Goal: Task Accomplishment & Management: Manage account settings

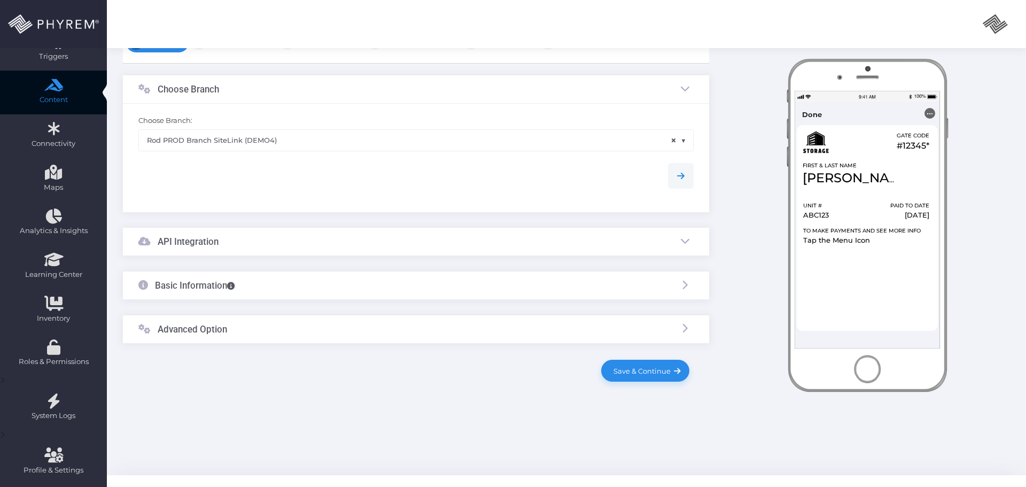
scroll to position [150, 0]
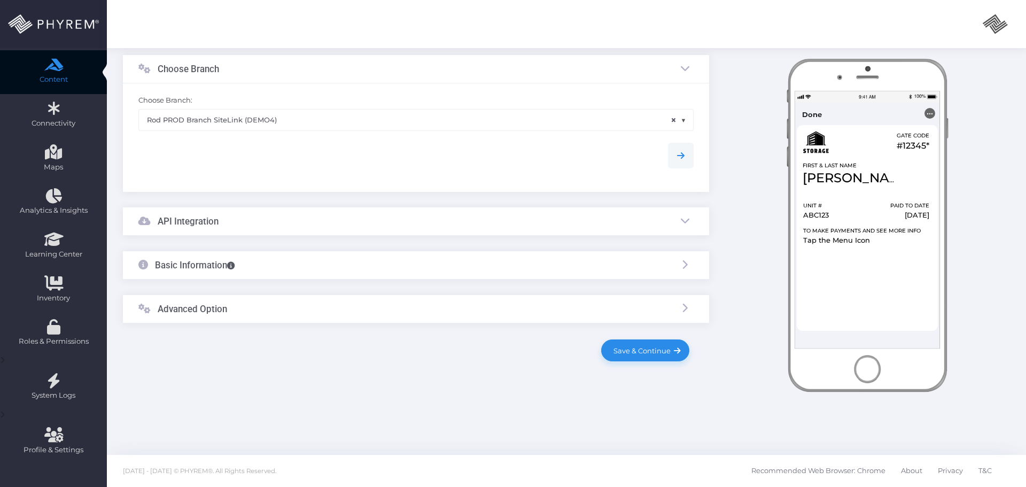
click at [272, 225] on div "API Integration" at bounding box center [416, 221] width 586 height 28
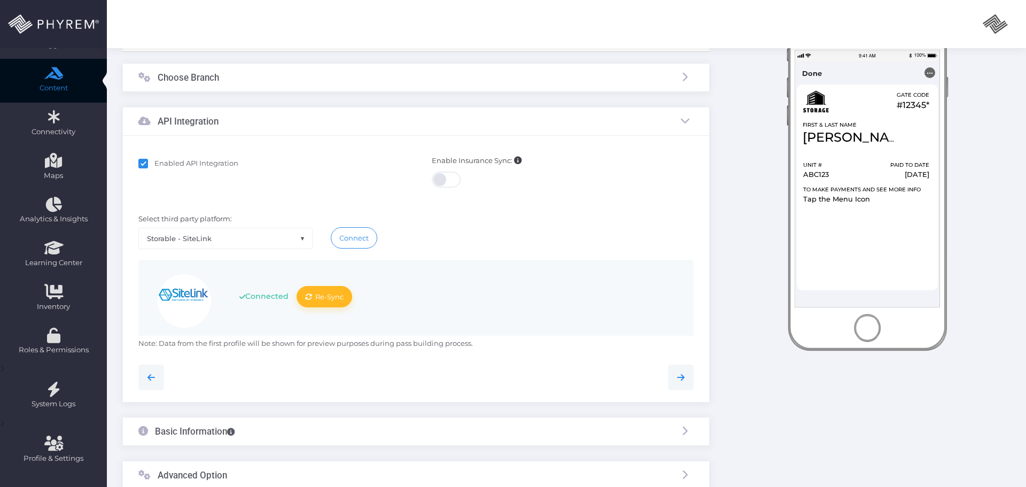
scroll to position [246, 0]
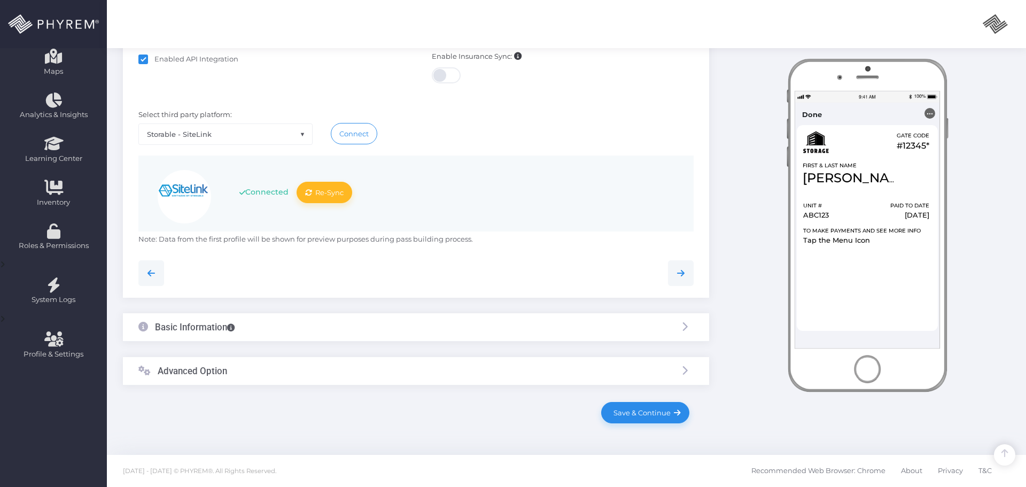
click at [282, 324] on div "Basic Information" at bounding box center [416, 327] width 586 height 28
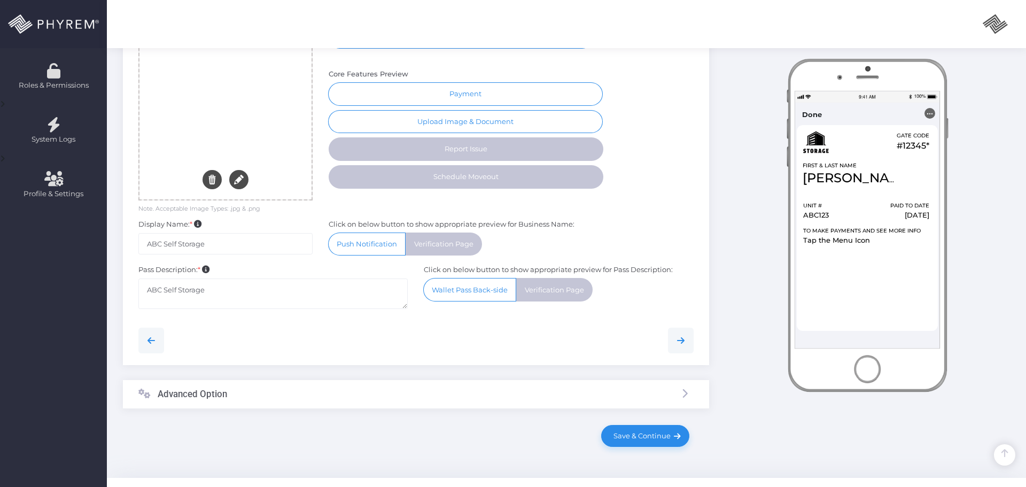
scroll to position [429, 0]
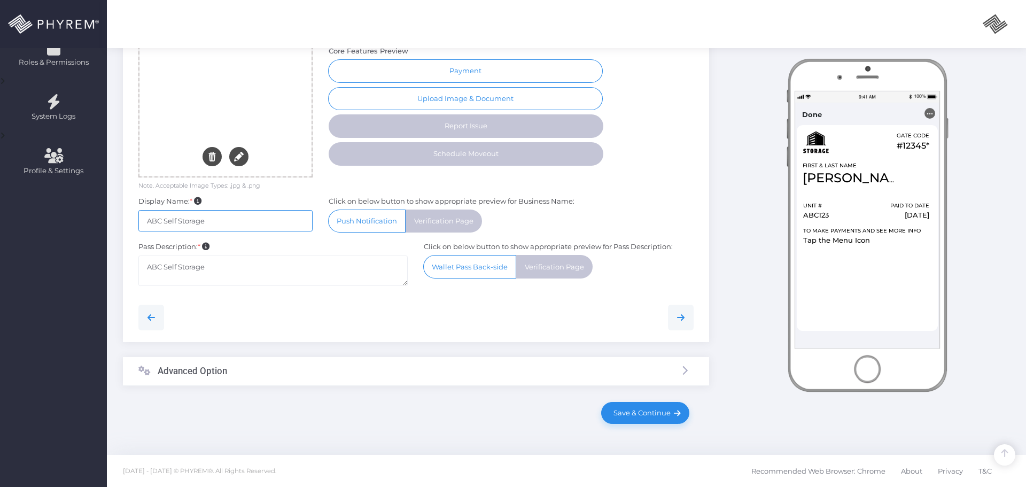
click at [231, 223] on input "ABC Self Storage" at bounding box center [225, 220] width 174 height 21
drag, startPoint x: 220, startPoint y: 268, endPoint x: 247, endPoint y: 280, distance: 29.9
click at [220, 268] on textarea "ABC Self Storage" at bounding box center [273, 271] width 270 height 30
click at [308, 378] on div "Advanced Option" at bounding box center [416, 374] width 586 height 28
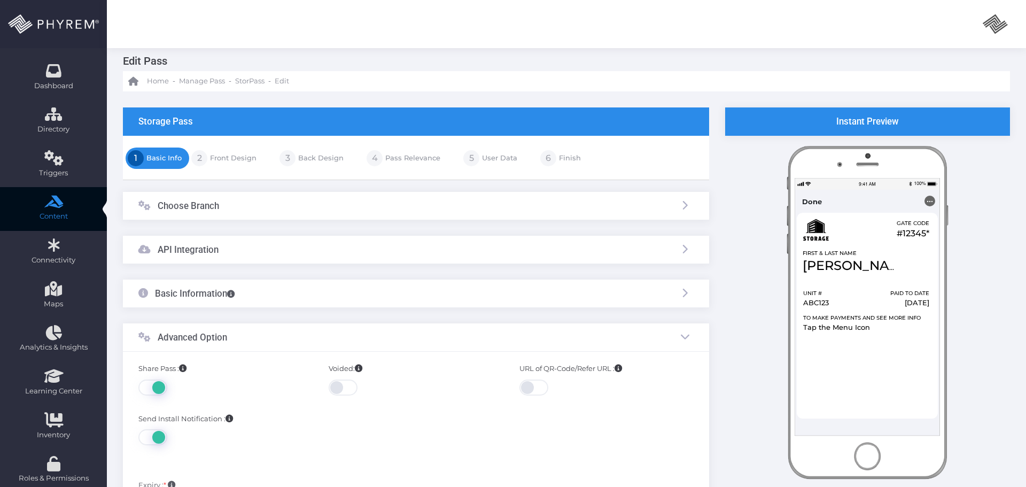
scroll to position [0, 0]
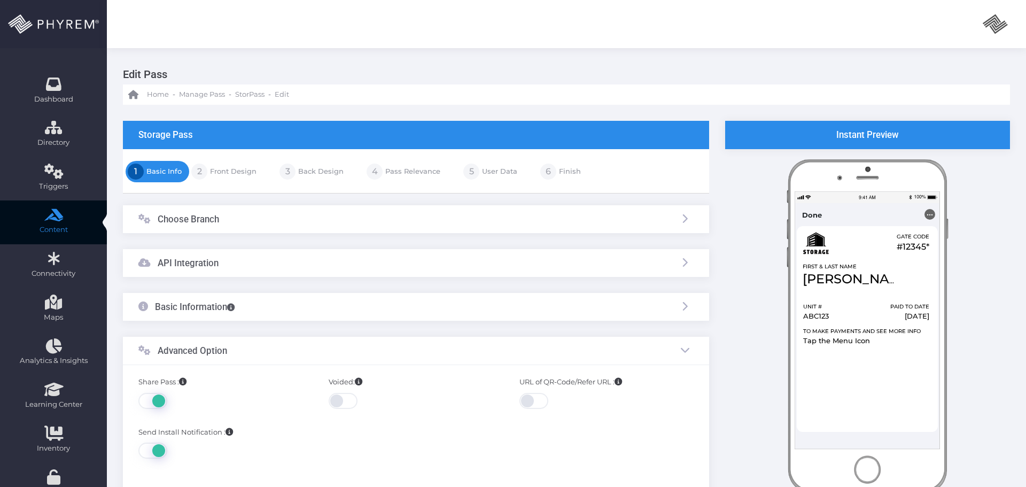
click at [212, 168] on link "Front Design" at bounding box center [231, 171] width 49 height 17
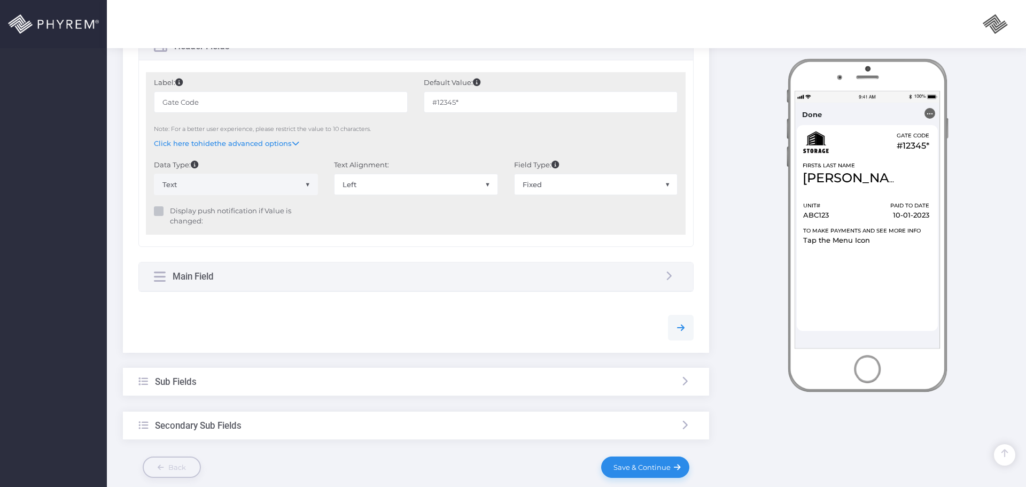
scroll to position [588, 0]
click at [326, 274] on div "Main Field" at bounding box center [416, 275] width 554 height 28
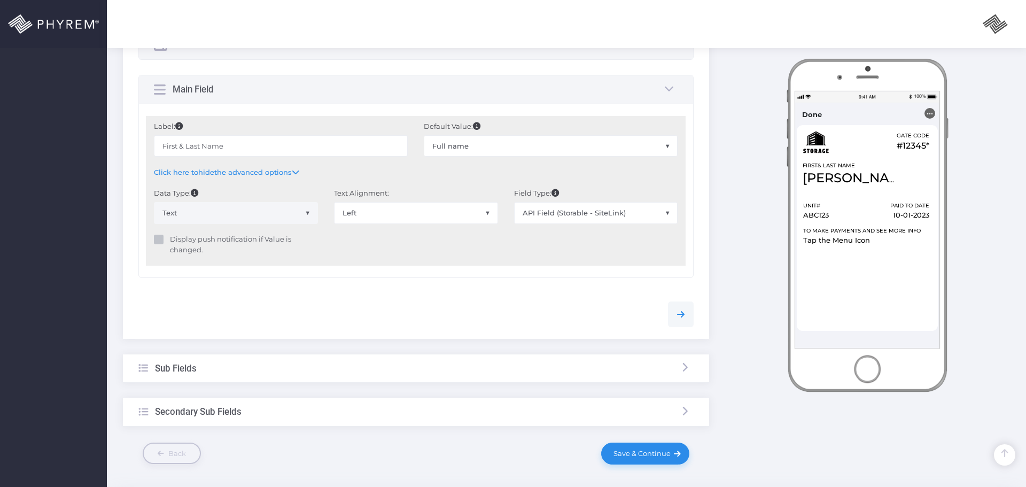
click at [273, 371] on div "Sub Fields" at bounding box center [416, 368] width 586 height 28
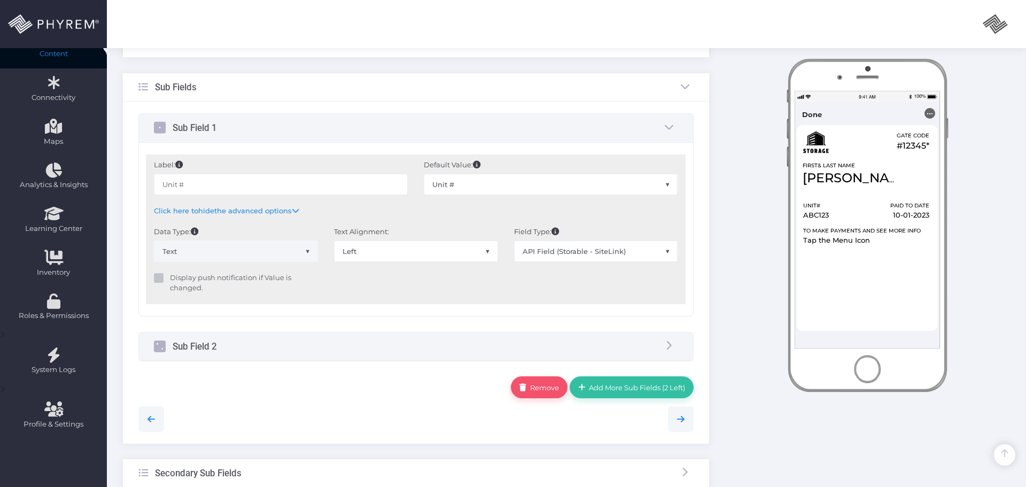
scroll to position [171, 0]
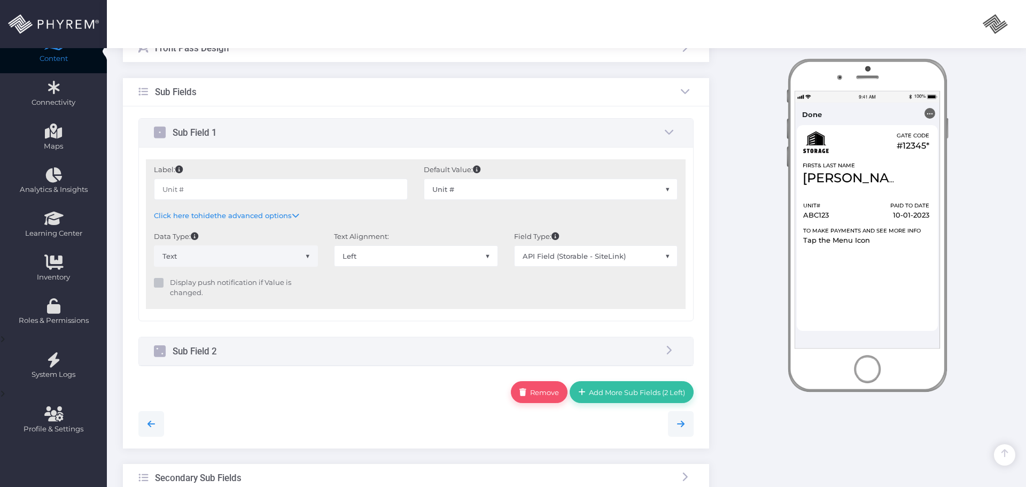
click at [282, 351] on div "Sub Field 2" at bounding box center [416, 351] width 554 height 28
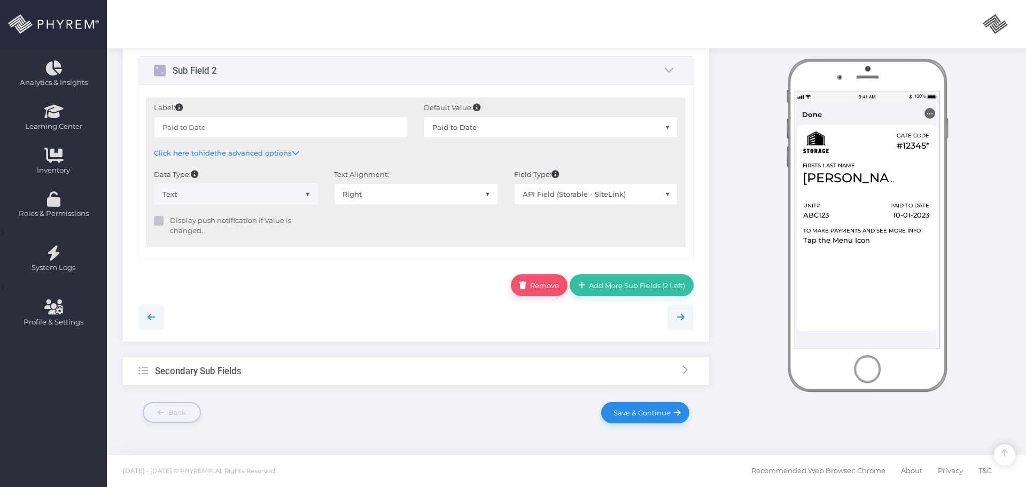
drag, startPoint x: 301, startPoint y: 369, endPoint x: 318, endPoint y: 368, distance: 16.1
click at [301, 369] on div "Secondary Sub Fields" at bounding box center [416, 371] width 586 height 28
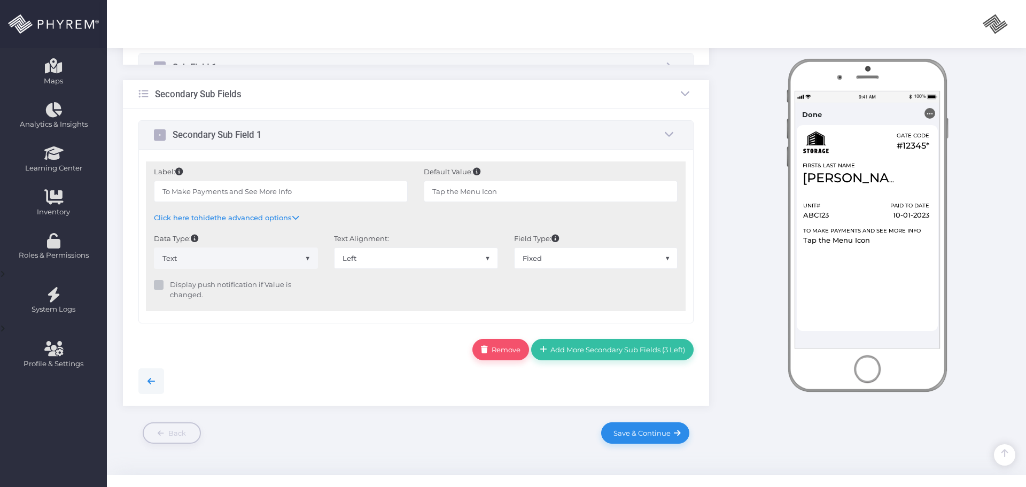
scroll to position [233, 0]
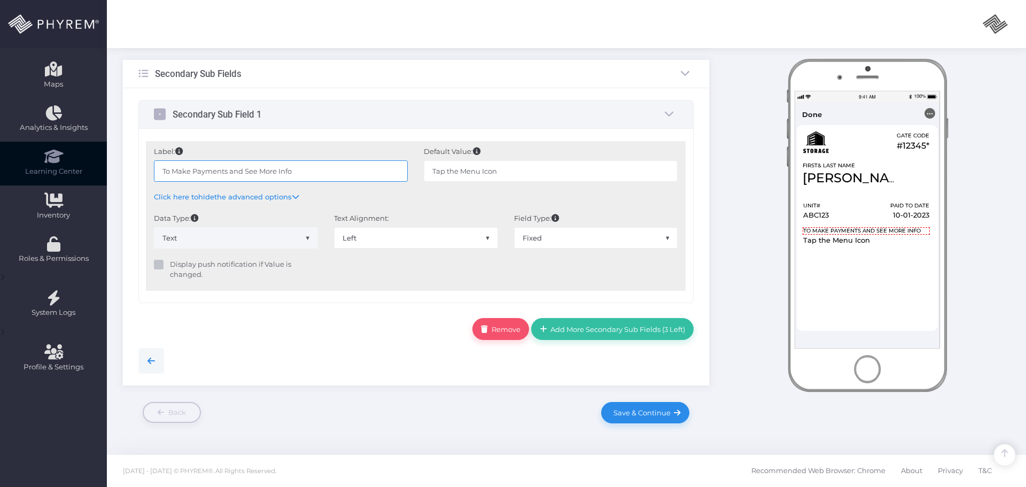
drag, startPoint x: 319, startPoint y: 168, endPoint x: 94, endPoint y: 172, distance: 225.1
click at [81, 169] on div "Dashboard Directory Directory Organization Account Manage Organization Account(…" at bounding box center [513, 127] width 1026 height 720
drag, startPoint x: 554, startPoint y: 173, endPoint x: 311, endPoint y: 171, distance: 243.2
click at [323, 171] on div "Label: To Make Payments and See More Info Default Value: Tap the Menu Icon Defa…" at bounding box center [416, 177] width 540 height 72
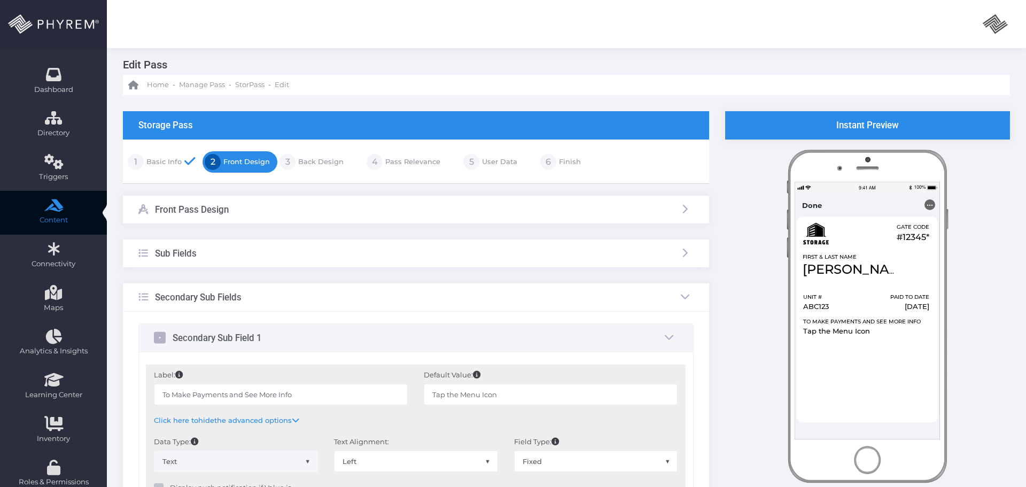
scroll to position [0, 0]
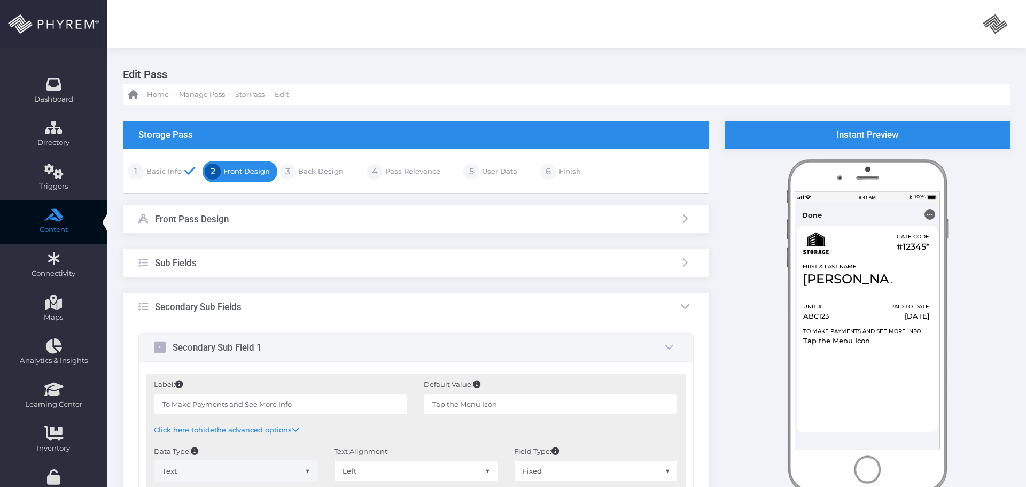
click at [311, 173] on link "Back Design" at bounding box center [320, 171] width 48 height 17
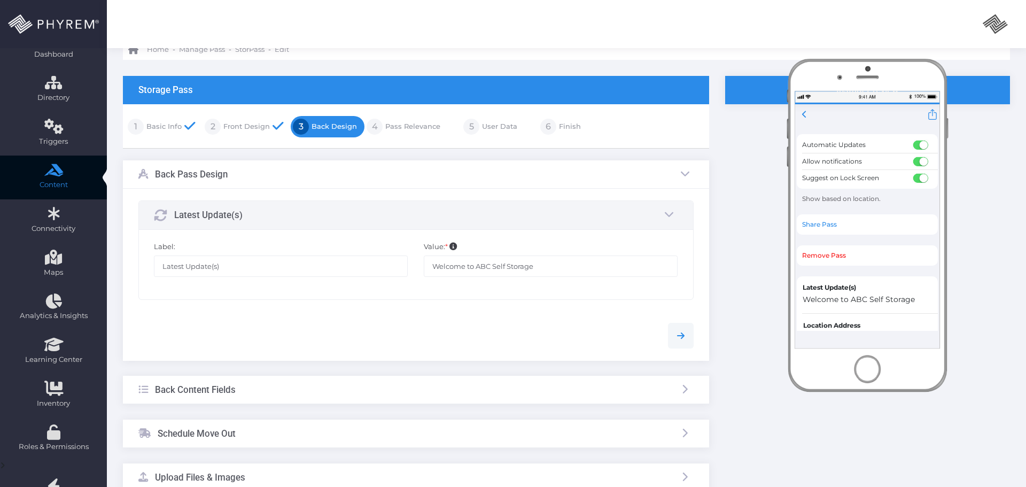
scroll to position [107, 0]
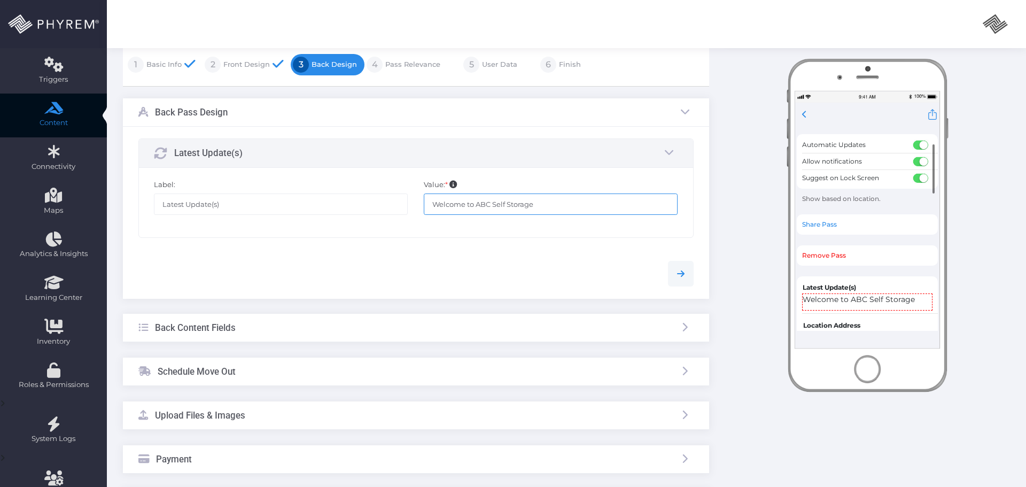
drag, startPoint x: 505, startPoint y: 204, endPoint x: 316, endPoint y: 207, distance: 188.7
click at [305, 207] on div "Label: Latest Update(s) Value: * Welcome to ABC Self Storage" at bounding box center [416, 203] width 540 height 46
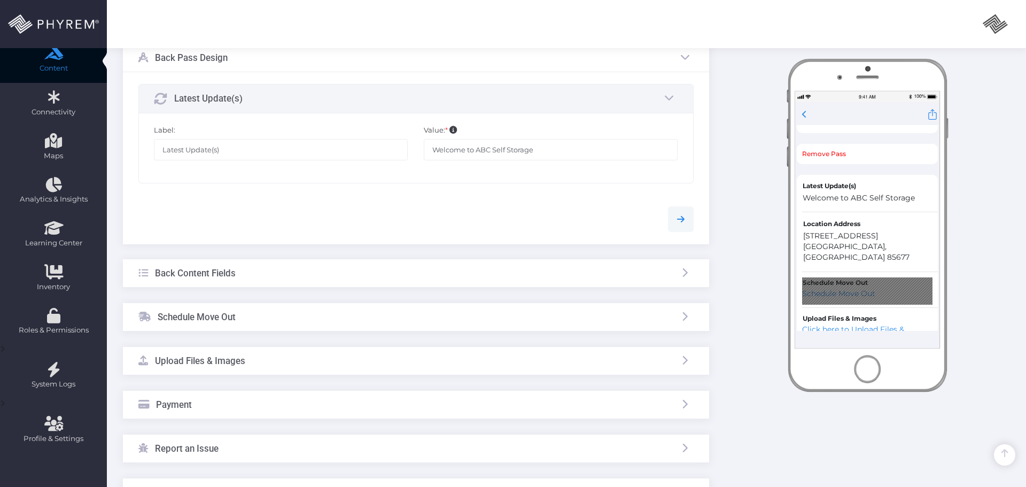
scroll to position [214, 0]
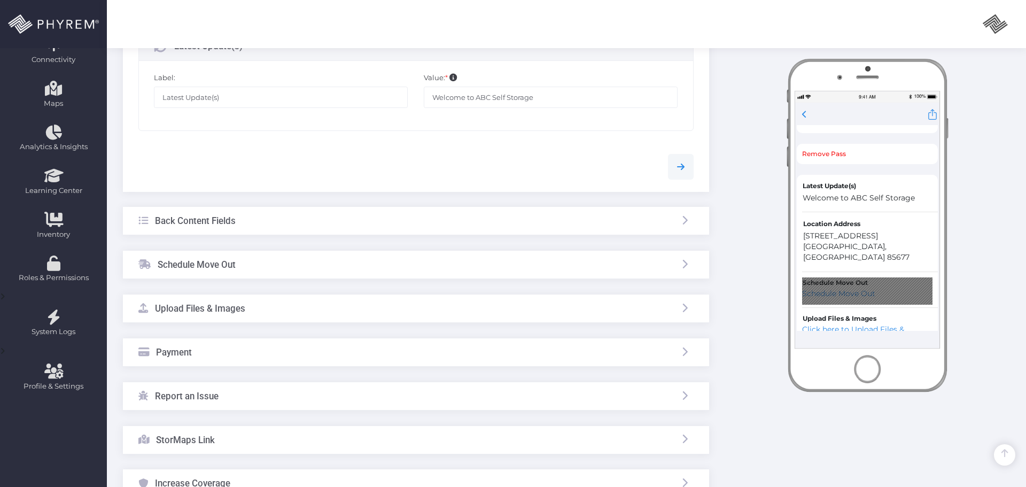
click at [385, 217] on div "Back Content Fields" at bounding box center [416, 221] width 586 height 28
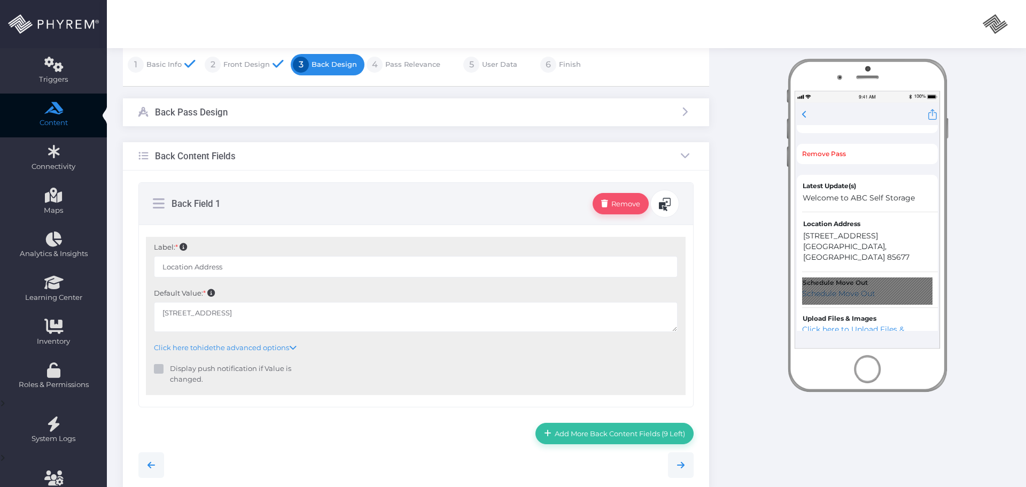
scroll to position [160, 0]
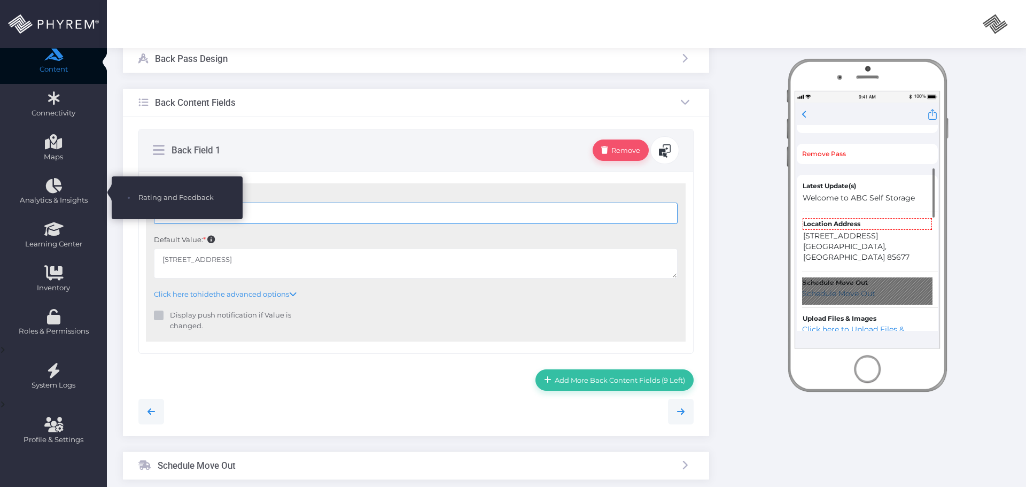
drag, startPoint x: 129, startPoint y: 210, endPoint x: 139, endPoint y: 221, distance: 14.7
click at [80, 210] on div "Dashboard Directory Directory Organization Account Manage Organization Account(…" at bounding box center [513, 386] width 1026 height 1092
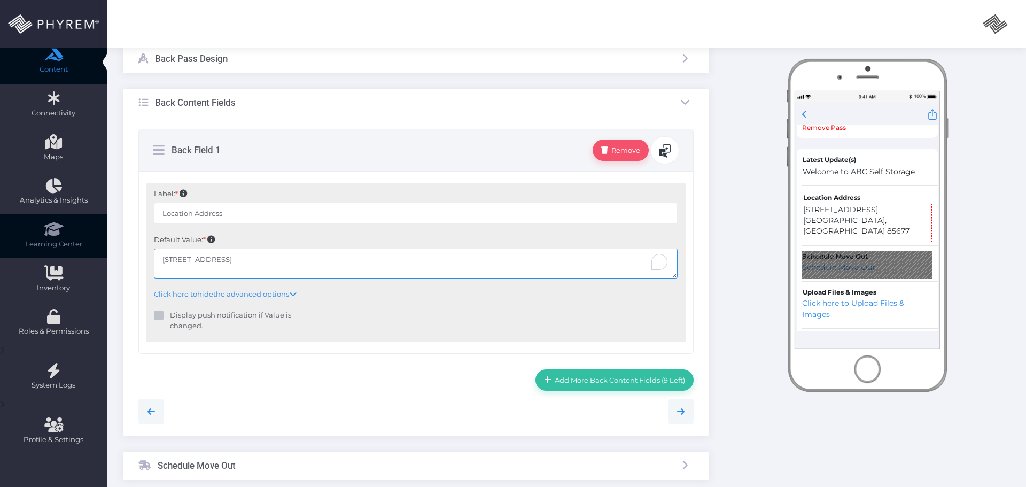
drag, startPoint x: 230, startPoint y: 264, endPoint x: 25, endPoint y: 236, distance: 207.1
click at [25, 238] on div "Dashboard Directory Directory Organization Account Manage Organization Account(…" at bounding box center [513, 386] width 1026 height 1092
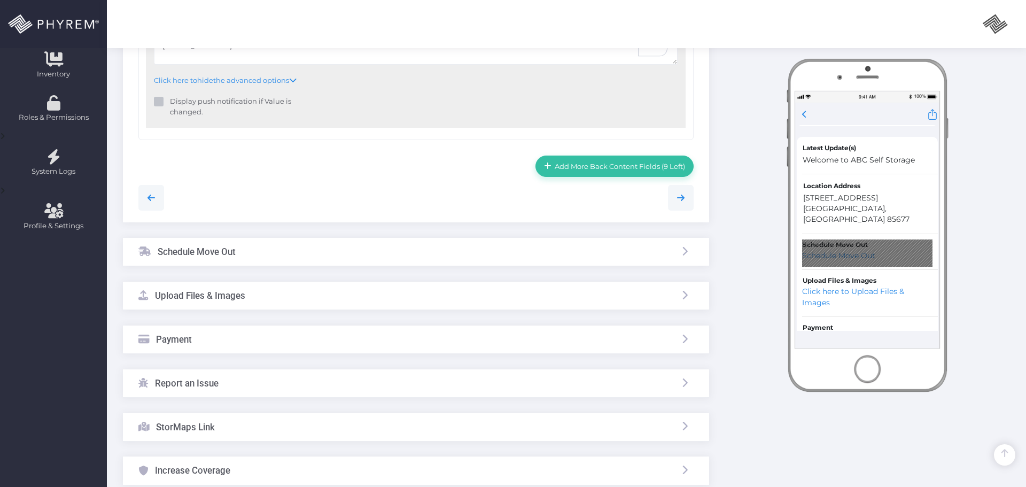
click at [308, 244] on div "Schedule Move Out" at bounding box center [416, 252] width 586 height 28
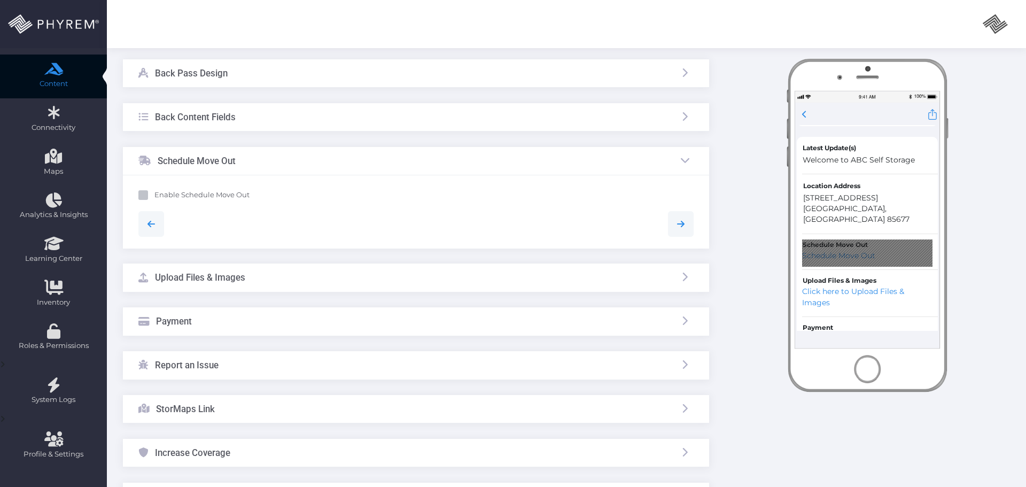
scroll to position [145, 0]
click at [266, 271] on div "Upload Files & Images" at bounding box center [416, 278] width 586 height 28
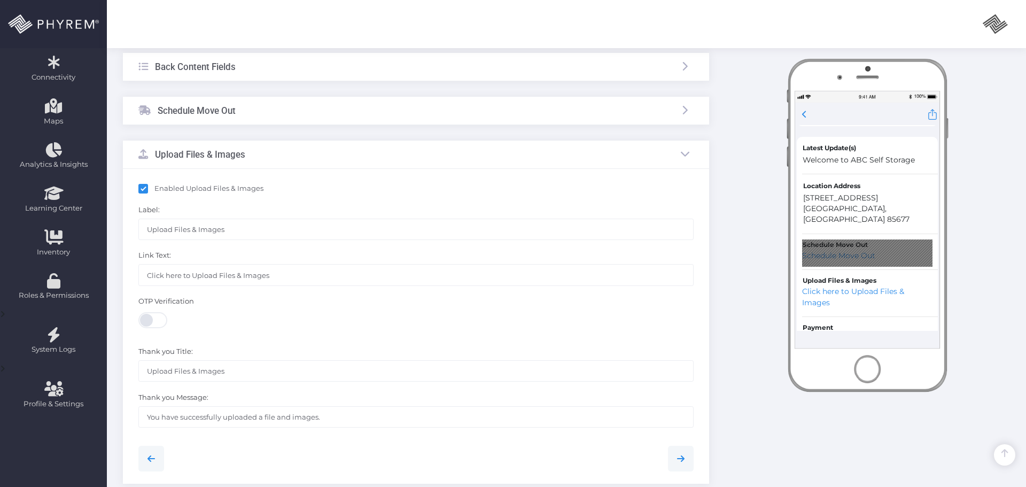
scroll to position [413, 0]
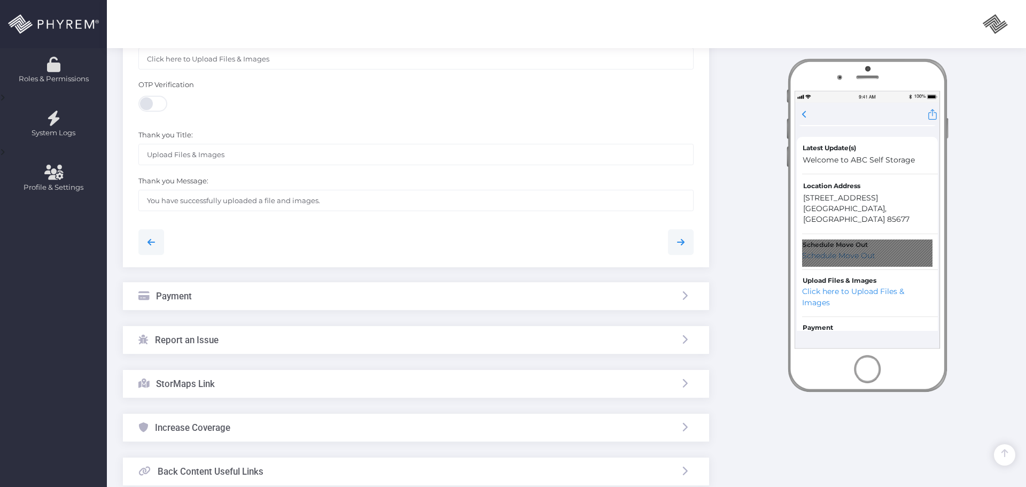
click at [274, 297] on div "Payment" at bounding box center [416, 296] width 586 height 28
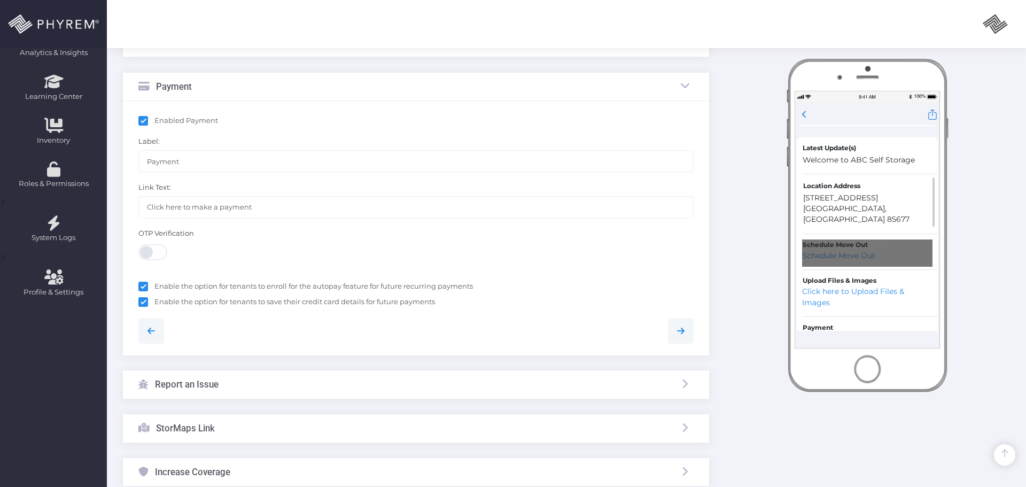
scroll to position [306, 0]
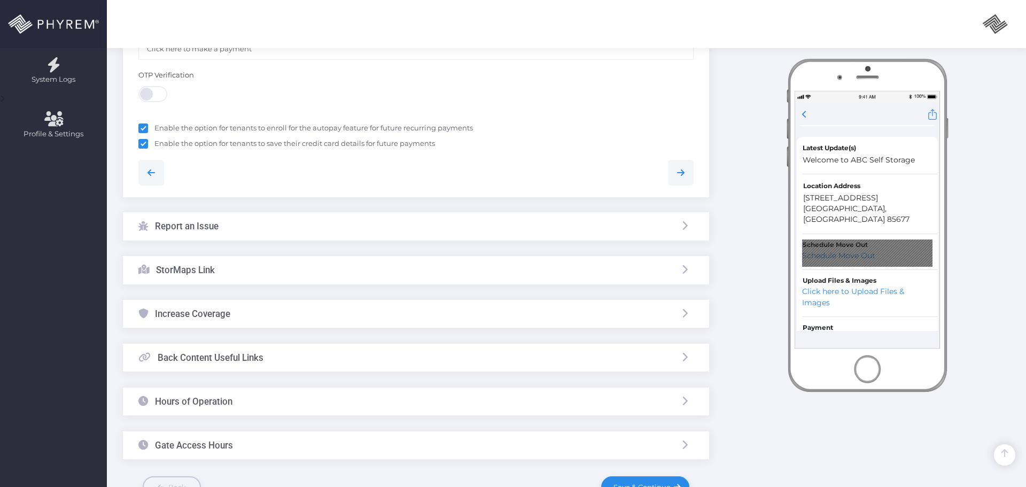
click at [253, 231] on div "Report an Issue" at bounding box center [416, 226] width 586 height 28
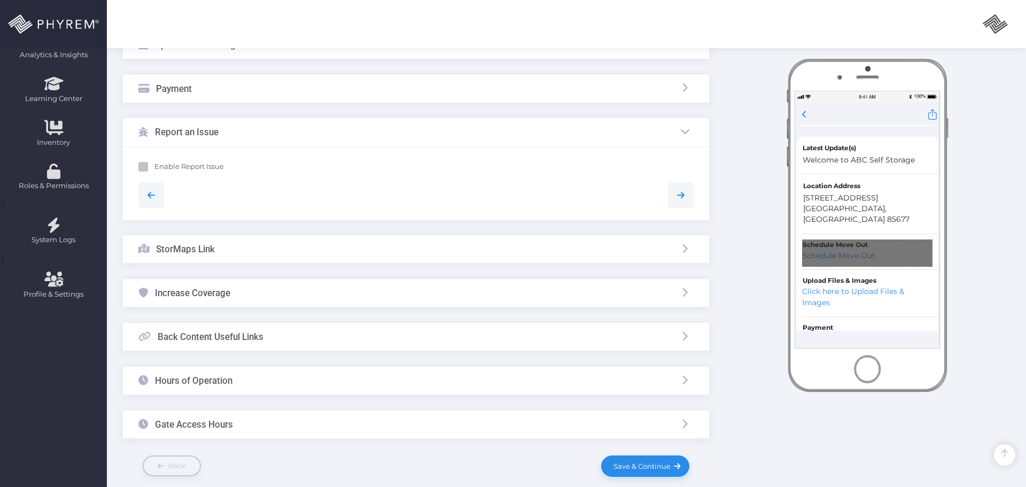
click at [279, 242] on div "StorMaps Link" at bounding box center [416, 249] width 586 height 28
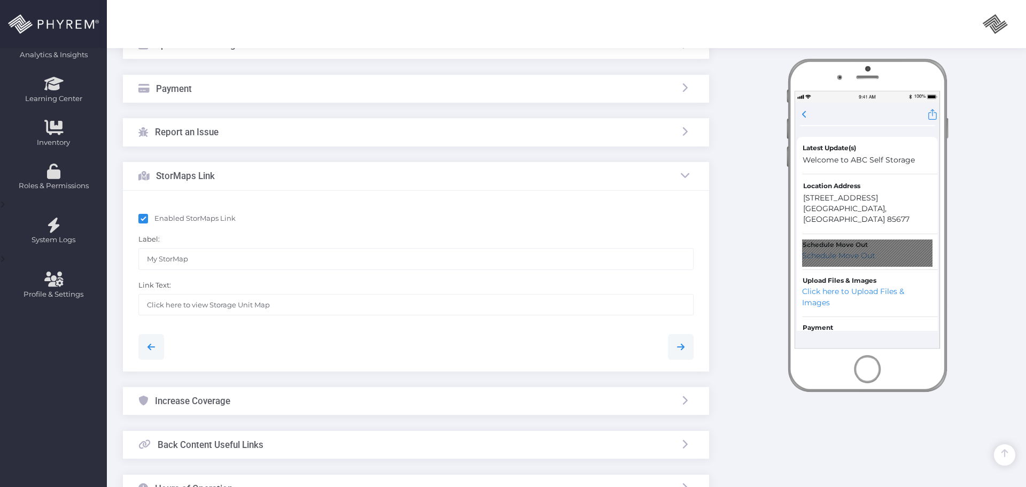
scroll to position [359, 0]
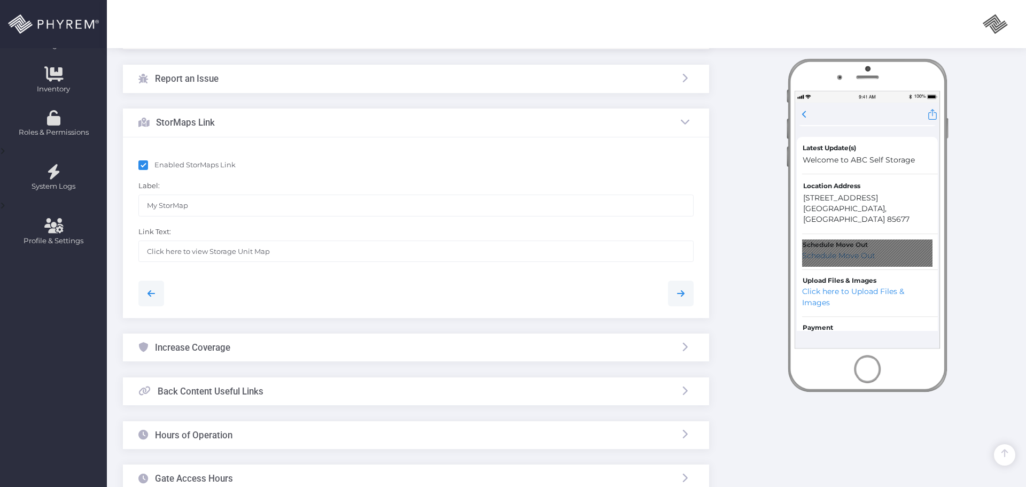
click at [273, 348] on div "Increase Coverage" at bounding box center [416, 348] width 586 height 28
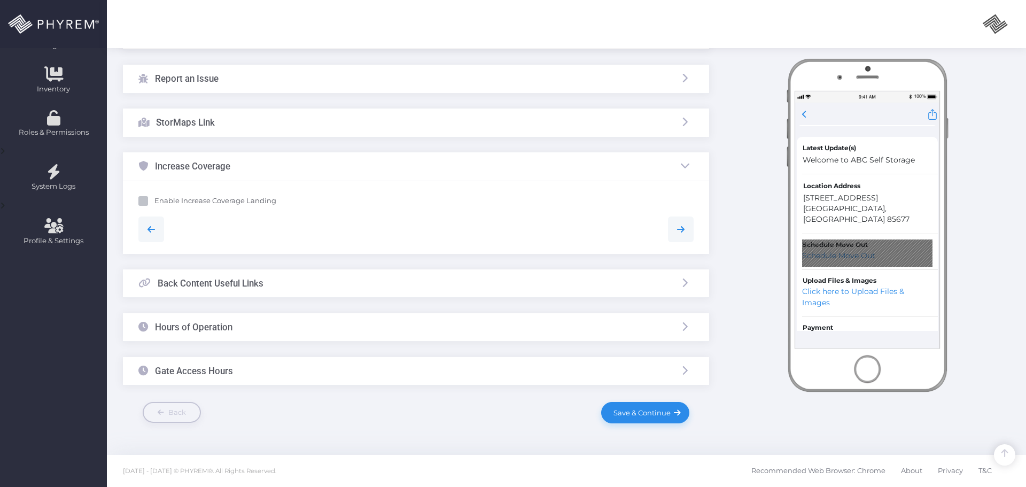
click at [300, 284] on div "Back Content Useful Links" at bounding box center [416, 283] width 586 height 28
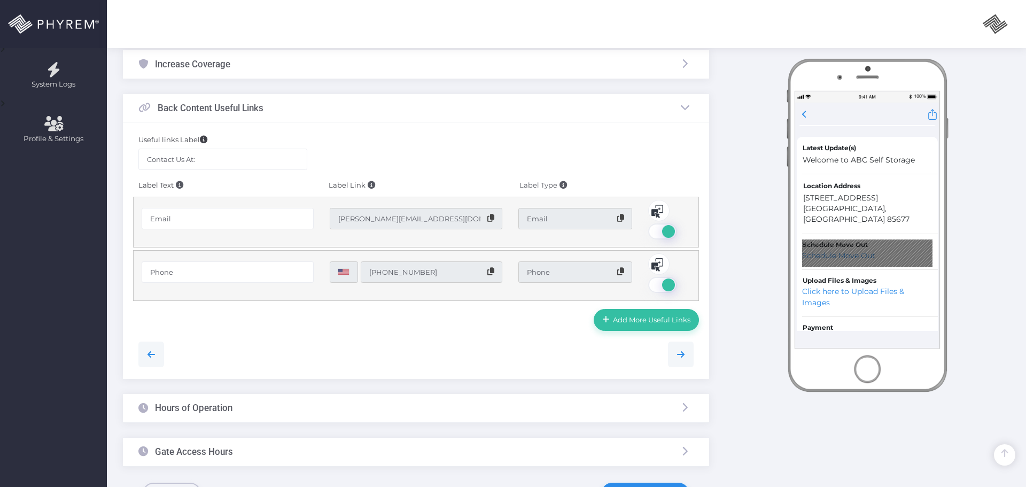
scroll to position [466, 0]
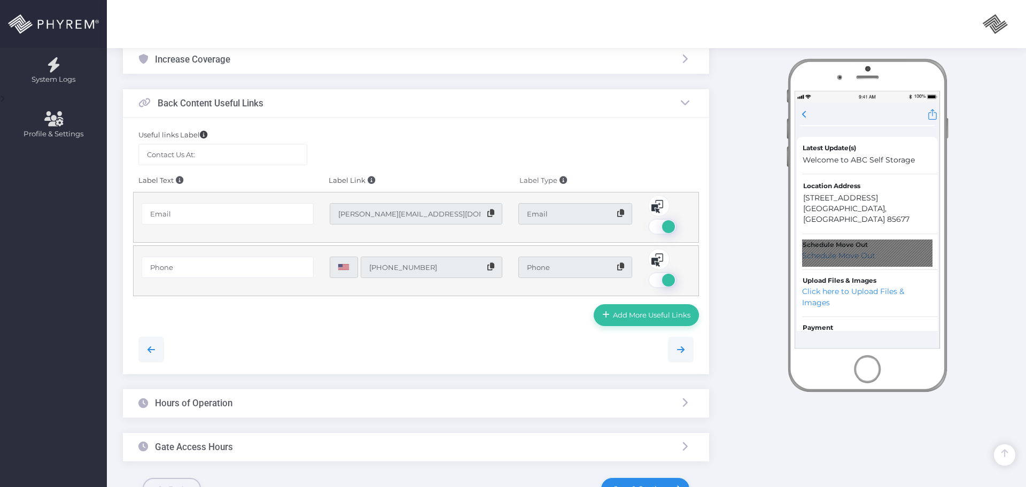
click at [492, 215] on icon at bounding box center [491, 213] width 7 height 7
click at [491, 266] on icon at bounding box center [491, 266] width 7 height 7
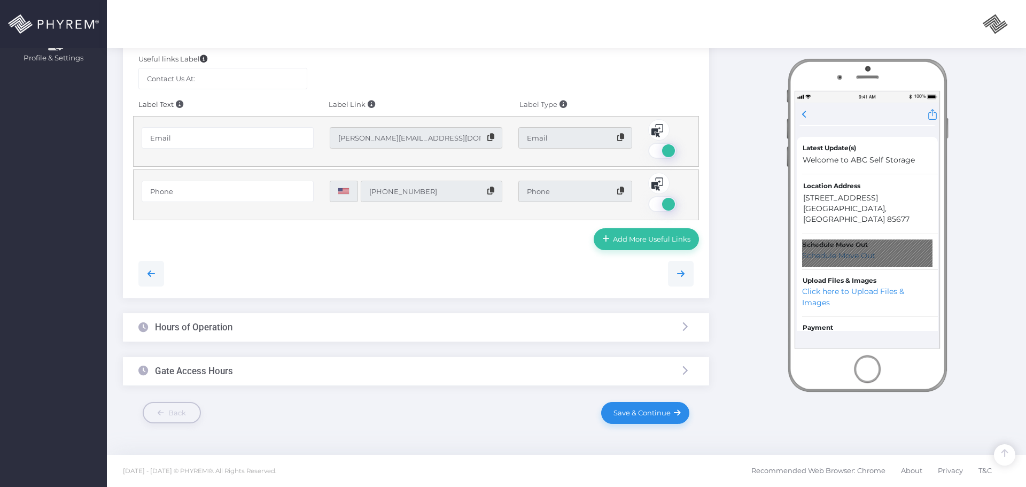
click at [289, 331] on div "Hours of Operation" at bounding box center [416, 327] width 586 height 28
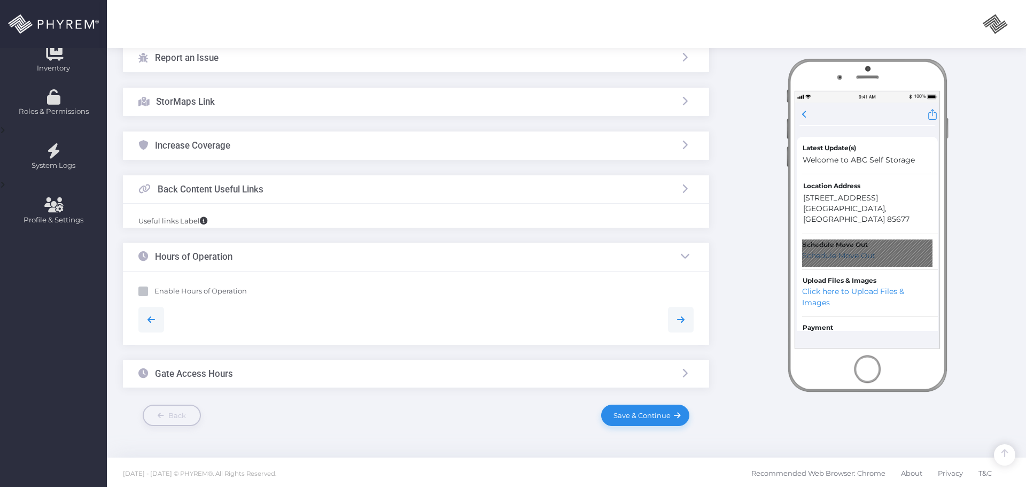
scroll to position [359, 0]
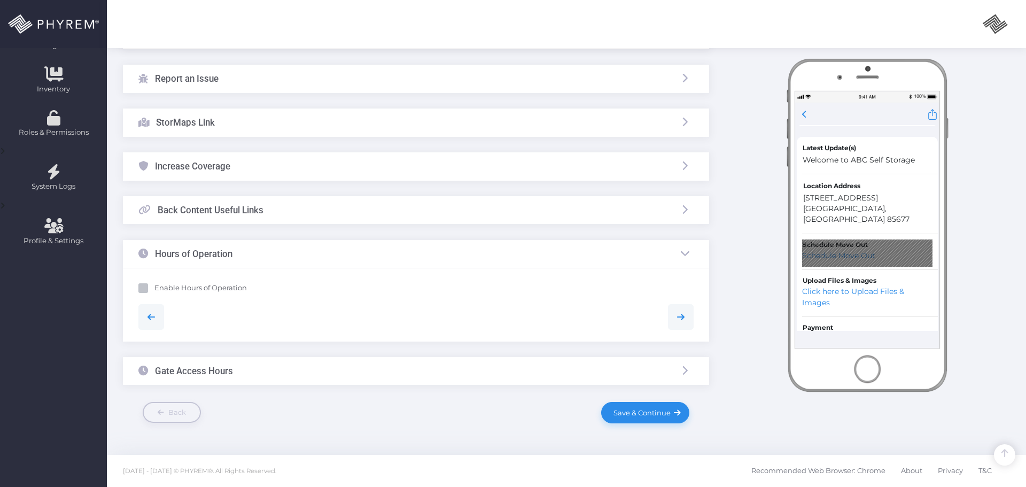
click at [282, 366] on div "Gate Access Hours" at bounding box center [416, 371] width 586 height 28
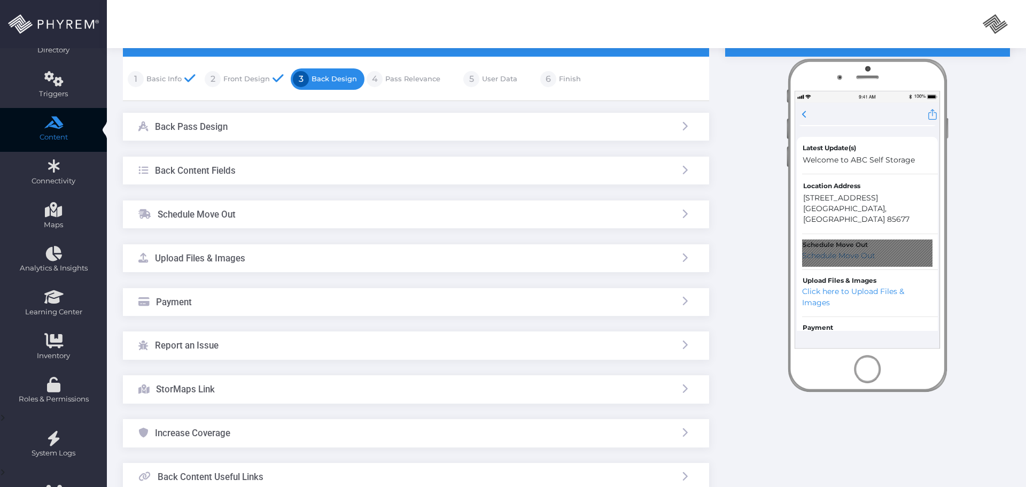
scroll to position [92, 0]
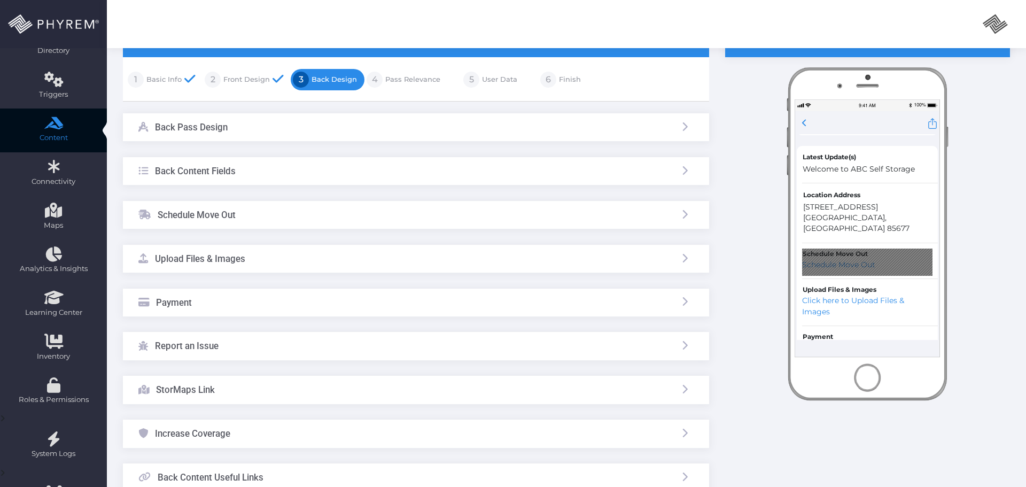
click at [399, 81] on link "Pass Relevance" at bounding box center [412, 79] width 58 height 17
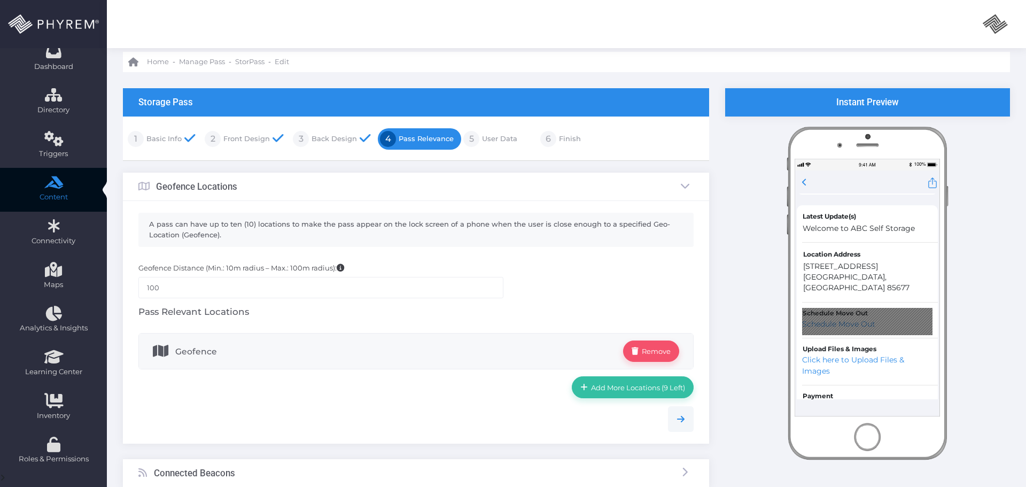
scroll to position [18, 0]
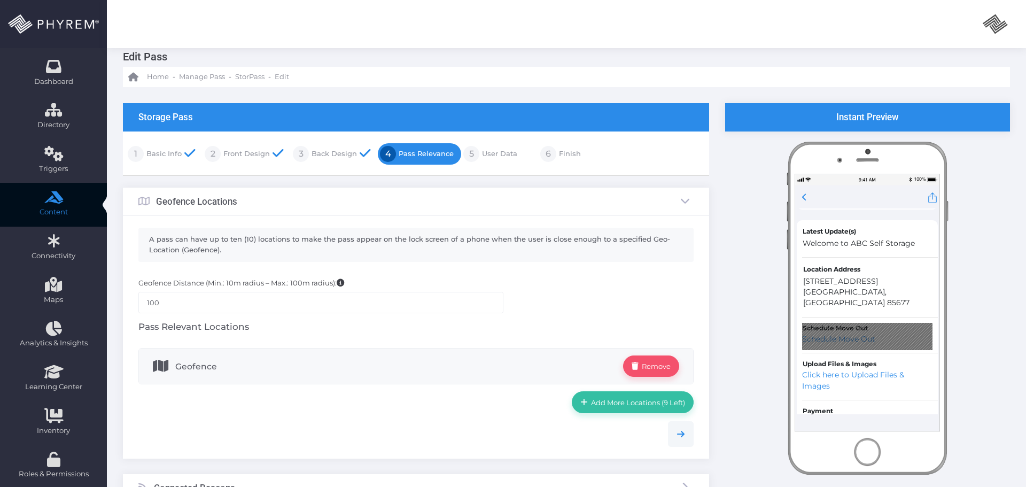
click at [481, 156] on link "User Data" at bounding box center [498, 153] width 38 height 17
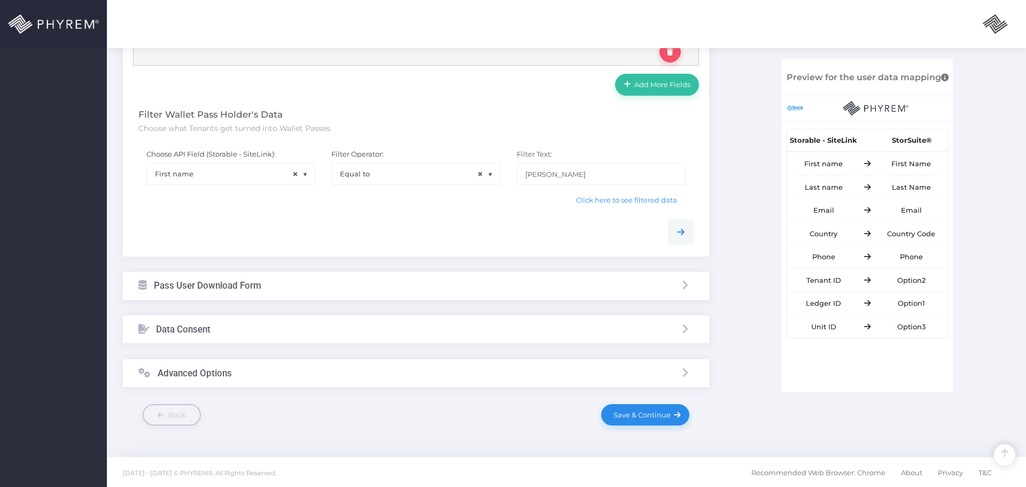
scroll to position [664, 0]
click at [346, 288] on div "Pass User Download Form" at bounding box center [416, 283] width 586 height 28
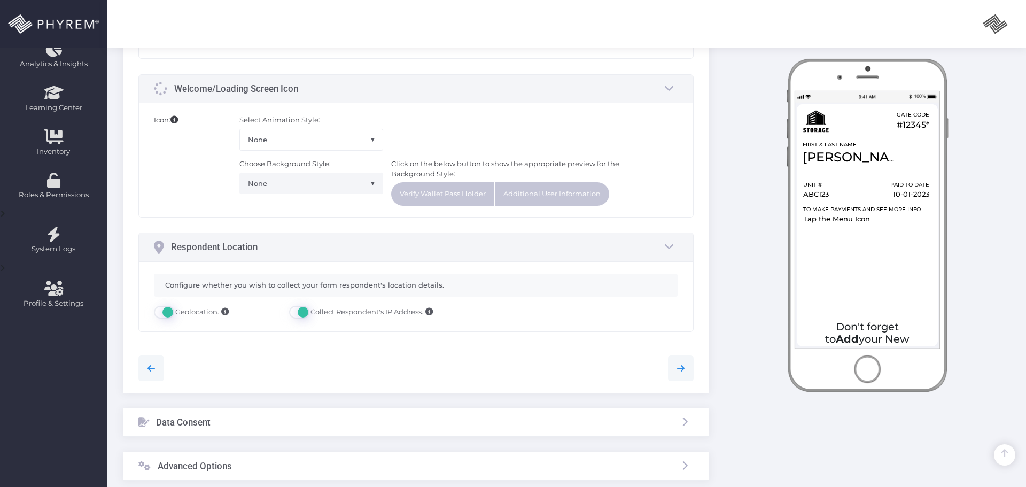
scroll to position [392, 0]
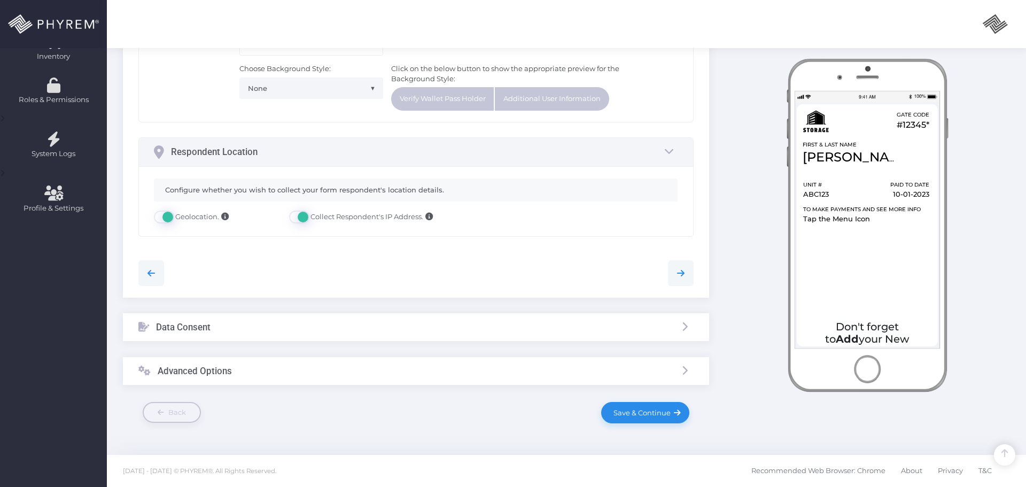
click at [266, 323] on div "Data Consent" at bounding box center [416, 327] width 586 height 28
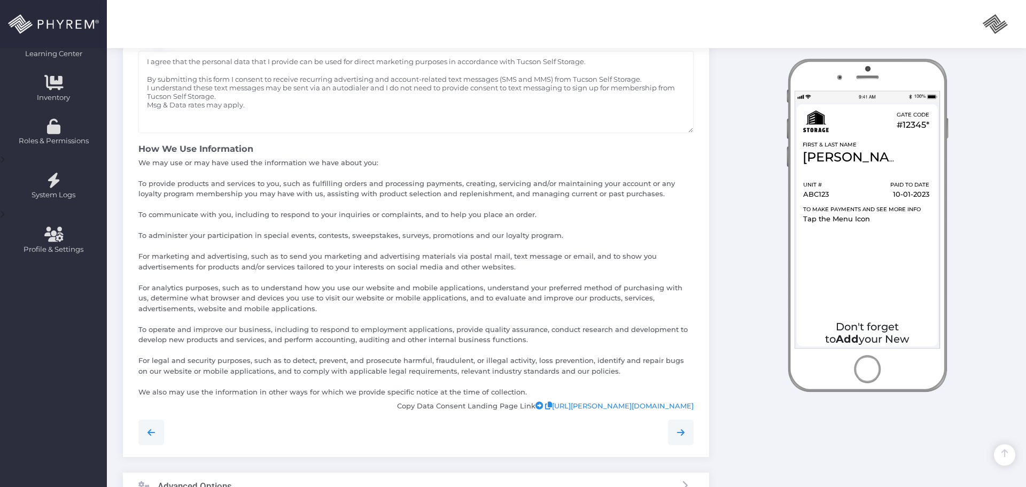
scroll to position [359, 0]
